Goal: Task Accomplishment & Management: Manage account settings

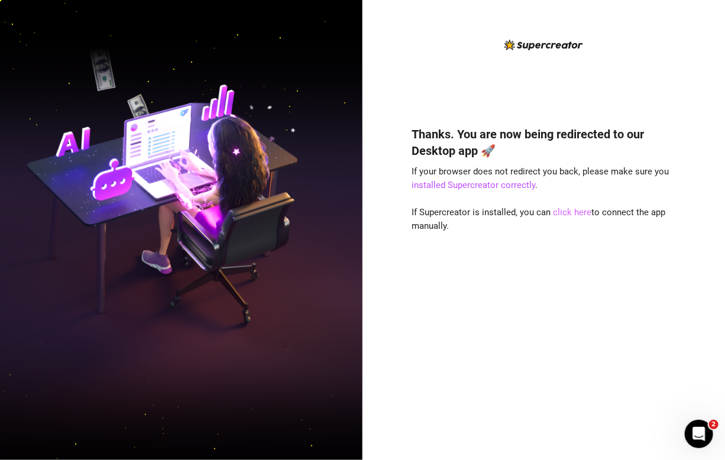
click at [564, 214] on link "click here" at bounding box center [572, 212] width 38 height 11
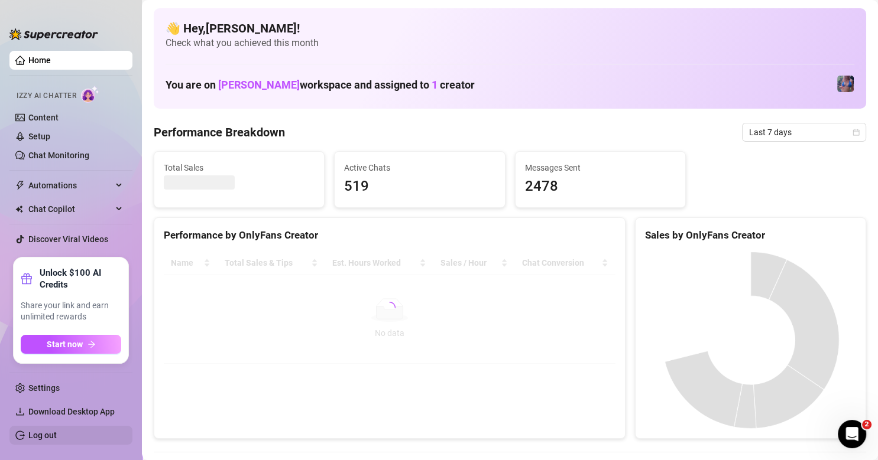
click at [34, 431] on link "Log out" at bounding box center [42, 435] width 28 height 9
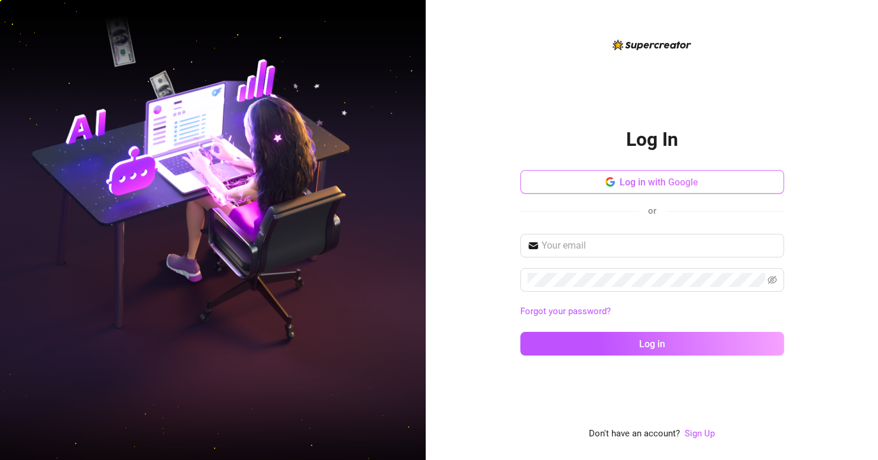
click at [703, 183] on button "Log in with Google" at bounding box center [652, 182] width 264 height 24
